Goal: Complete application form

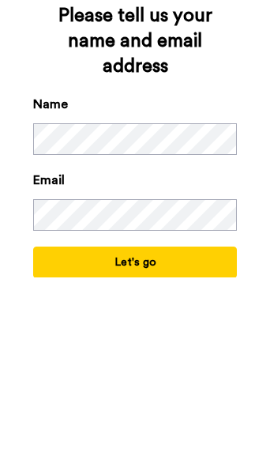
scroll to position [70, 0]
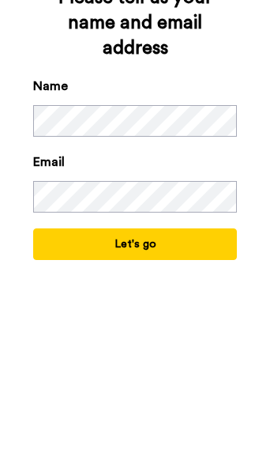
click at [193, 426] on button "Let's go" at bounding box center [135, 442] width 205 height 32
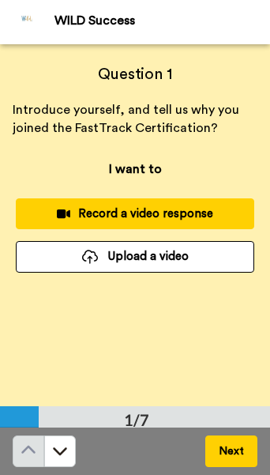
click at [190, 215] on div "Record a video response" at bounding box center [134, 213] width 213 height 17
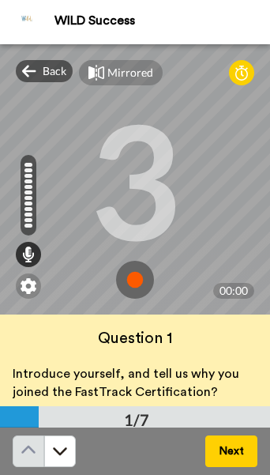
click at [141, 266] on img at bounding box center [135, 280] width 38 height 38
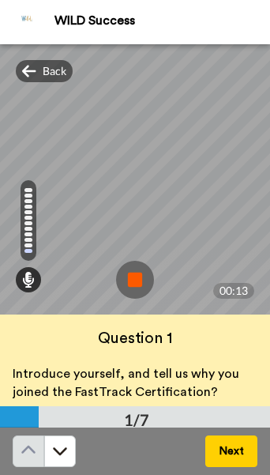
click at [236, 446] on button "Next" at bounding box center [231, 451] width 52 height 32
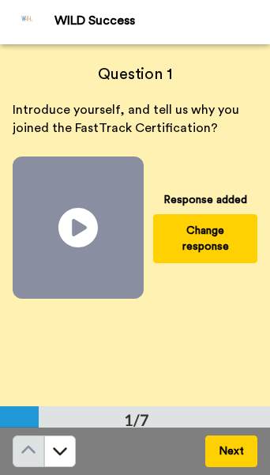
scroll to position [363, 0]
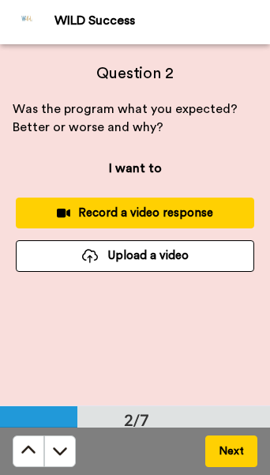
click at [234, 441] on button "Next" at bounding box center [231, 451] width 52 height 32
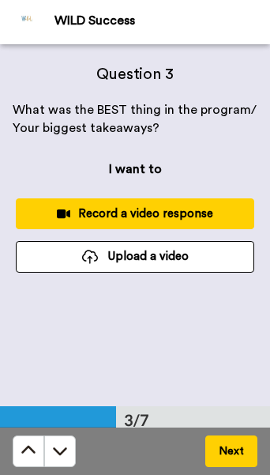
scroll to position [724, 0]
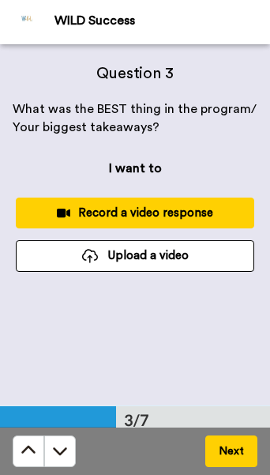
click at [40, 444] on button at bounding box center [29, 451] width 32 height 32
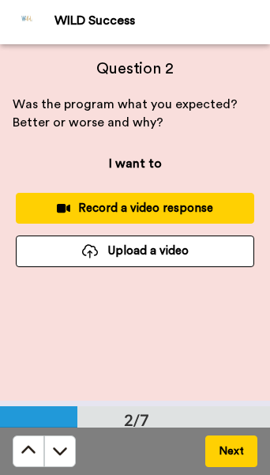
scroll to position [363, 0]
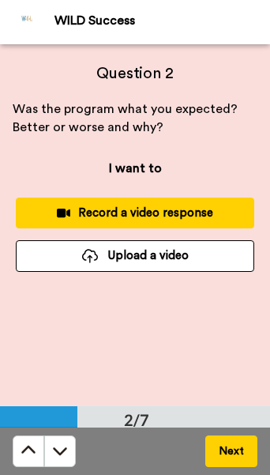
click at [172, 209] on div "Record a video response" at bounding box center [134, 213] width 213 height 17
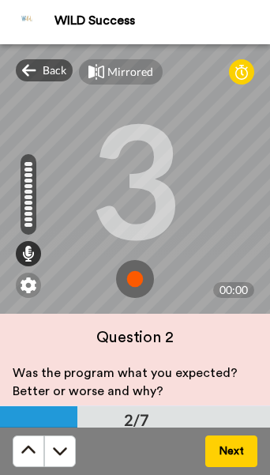
click at [137, 280] on img at bounding box center [135, 279] width 38 height 38
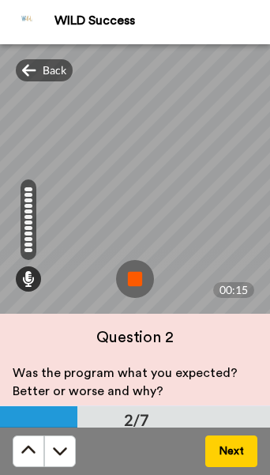
click at [230, 446] on button "Next" at bounding box center [231, 451] width 52 height 32
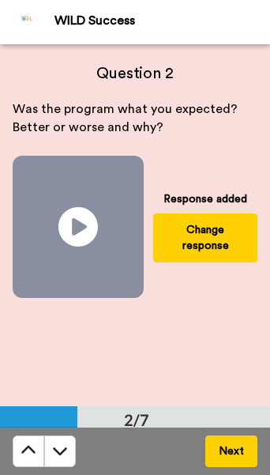
scroll to position [724, 0]
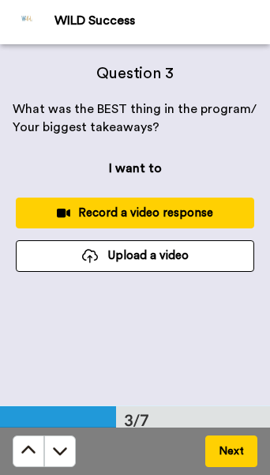
click at [158, 202] on button "Record a video response" at bounding box center [135, 213] width 239 height 31
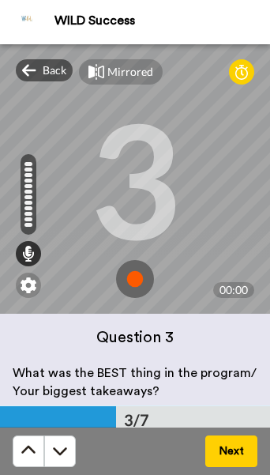
click at [127, 277] on img at bounding box center [135, 279] width 38 height 38
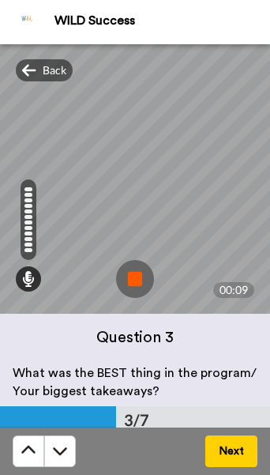
click at [240, 450] on button "Next" at bounding box center [231, 451] width 52 height 32
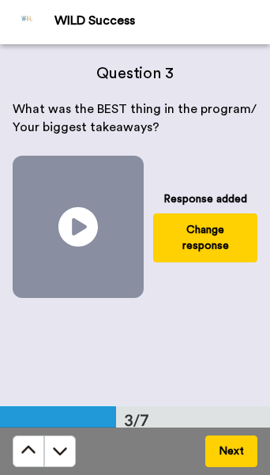
scroll to position [1086, 0]
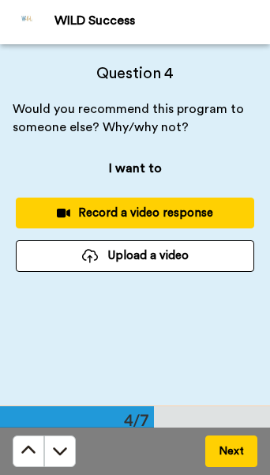
click at [182, 212] on div "Record a video response" at bounding box center [134, 213] width 213 height 17
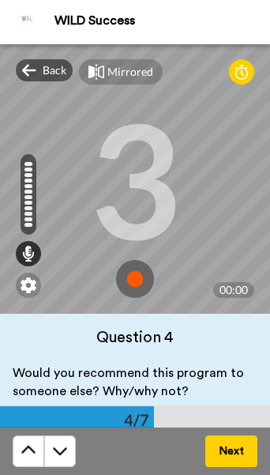
click at [126, 262] on img at bounding box center [135, 279] width 38 height 38
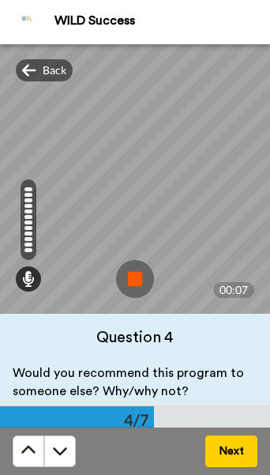
click at [228, 441] on button "Next" at bounding box center [231, 451] width 52 height 32
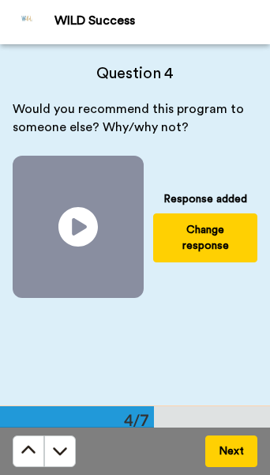
scroll to position [1448, 0]
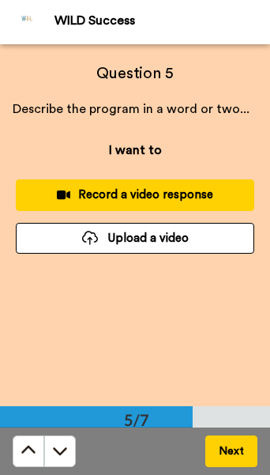
click at [147, 197] on div "Record a video response" at bounding box center [134, 194] width 213 height 17
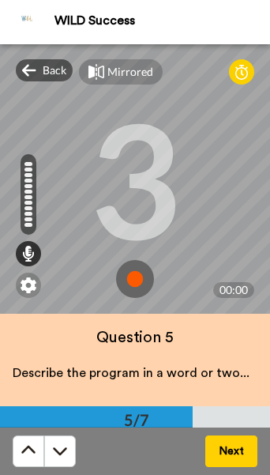
click at [132, 280] on img at bounding box center [135, 279] width 38 height 38
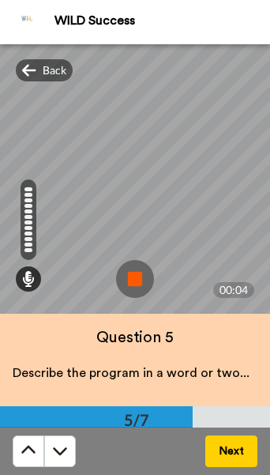
click at [226, 457] on button "Next" at bounding box center [231, 451] width 52 height 32
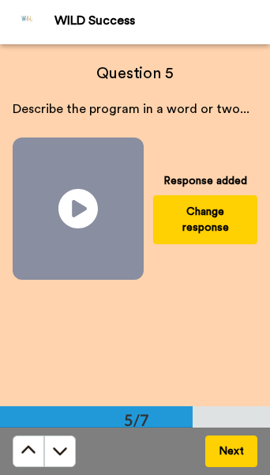
scroll to position [1810, 0]
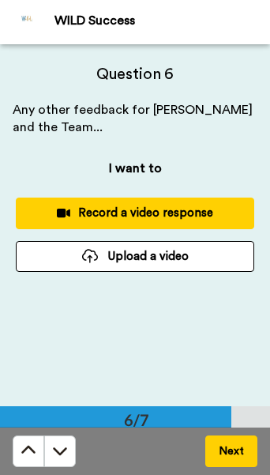
click at [156, 216] on div "Record a video response" at bounding box center [134, 213] width 213 height 17
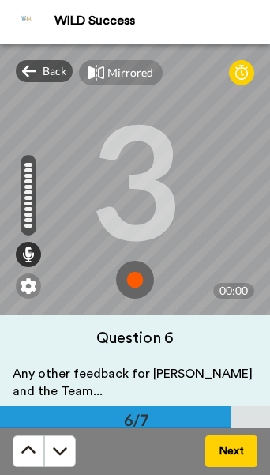
click at [142, 273] on img at bounding box center [135, 280] width 38 height 38
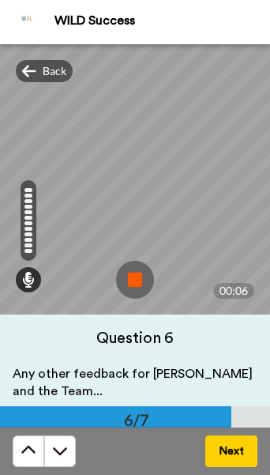
click at [231, 444] on button "Next" at bounding box center [231, 451] width 52 height 32
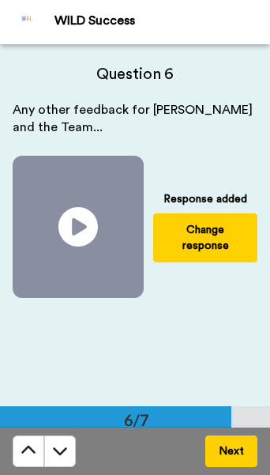
scroll to position [2172, 0]
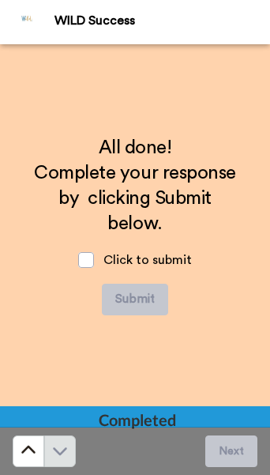
click at [90, 258] on span at bounding box center [86, 260] width 16 height 16
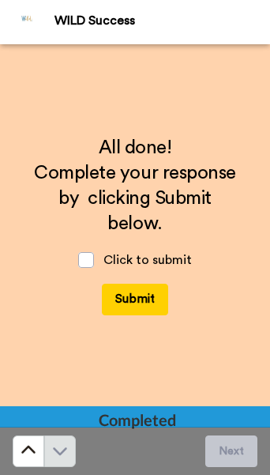
click at [147, 293] on button "Submit" at bounding box center [135, 300] width 66 height 32
